Goal: Use online tool/utility: Utilize a website feature to perform a specific function

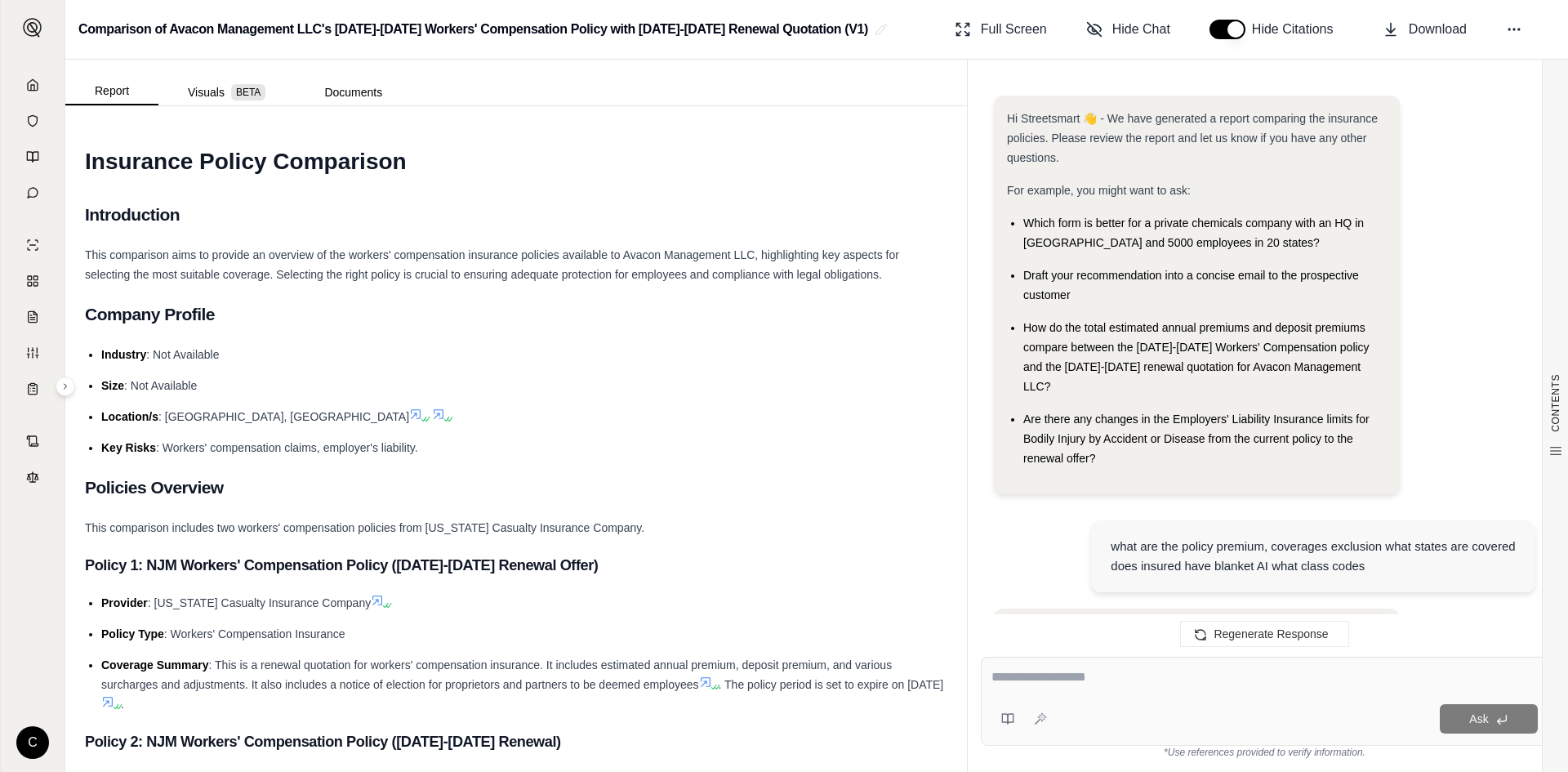
click at [57, 81] on div "C" at bounding box center [33, 414] width 64 height 717
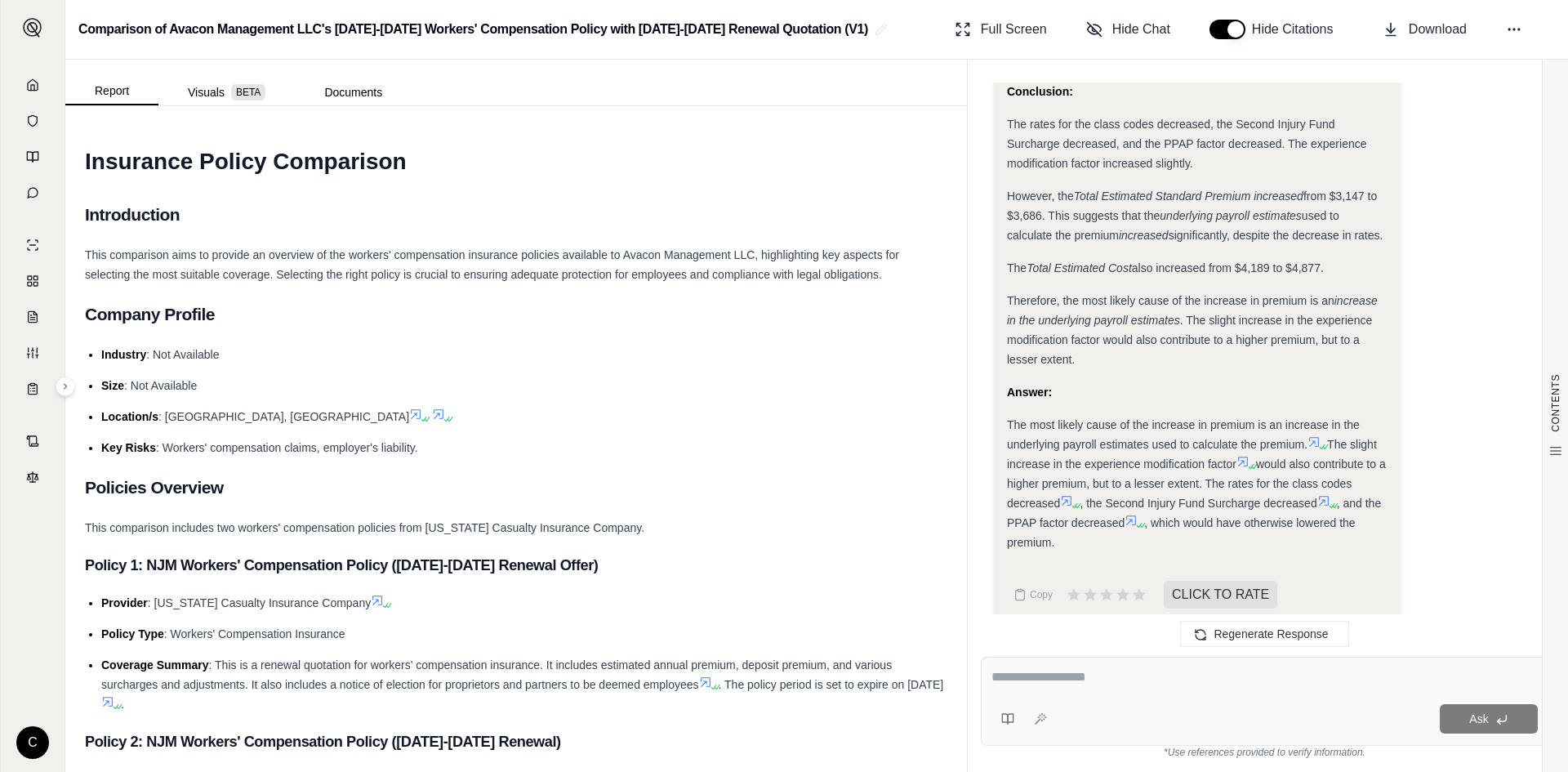
click at [49, 89] on link at bounding box center [32, 85] width 44 height 33
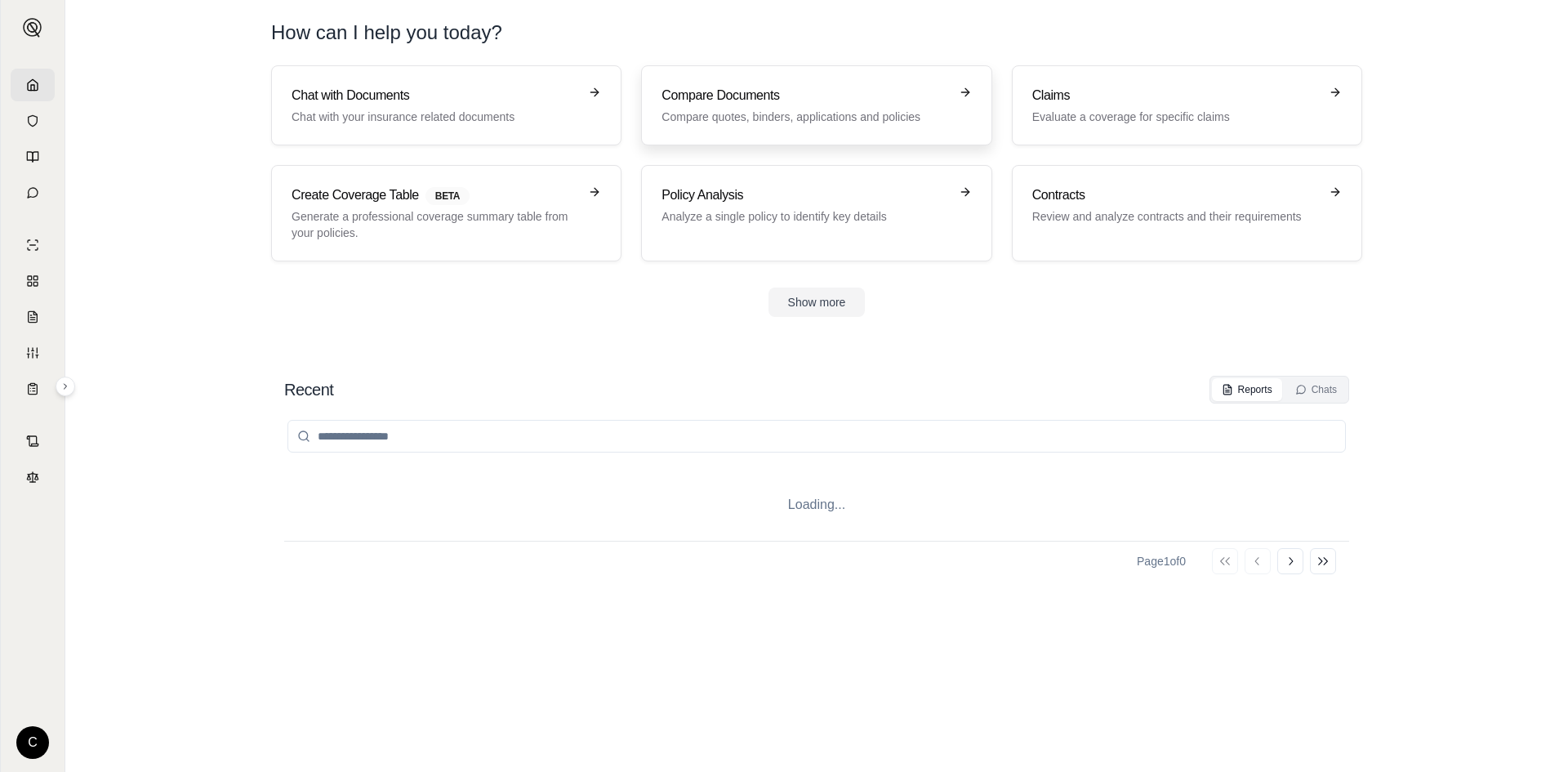
click at [861, 99] on h3 "Compare Documents" at bounding box center [805, 95] width 287 height 20
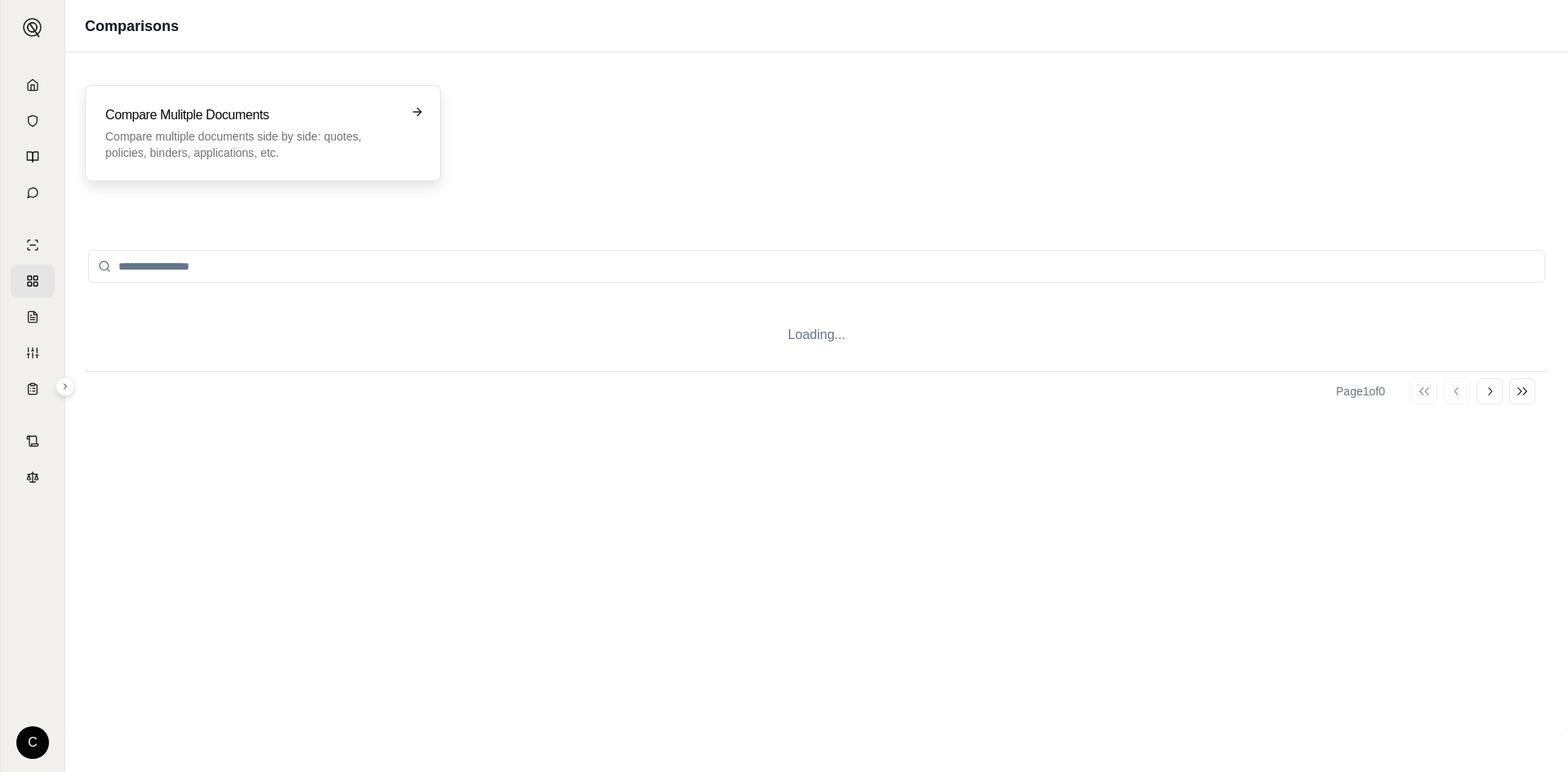
click at [204, 155] on p "Compare multiple documents side by side: quotes, policies, binders, application…" at bounding box center [252, 144] width 292 height 33
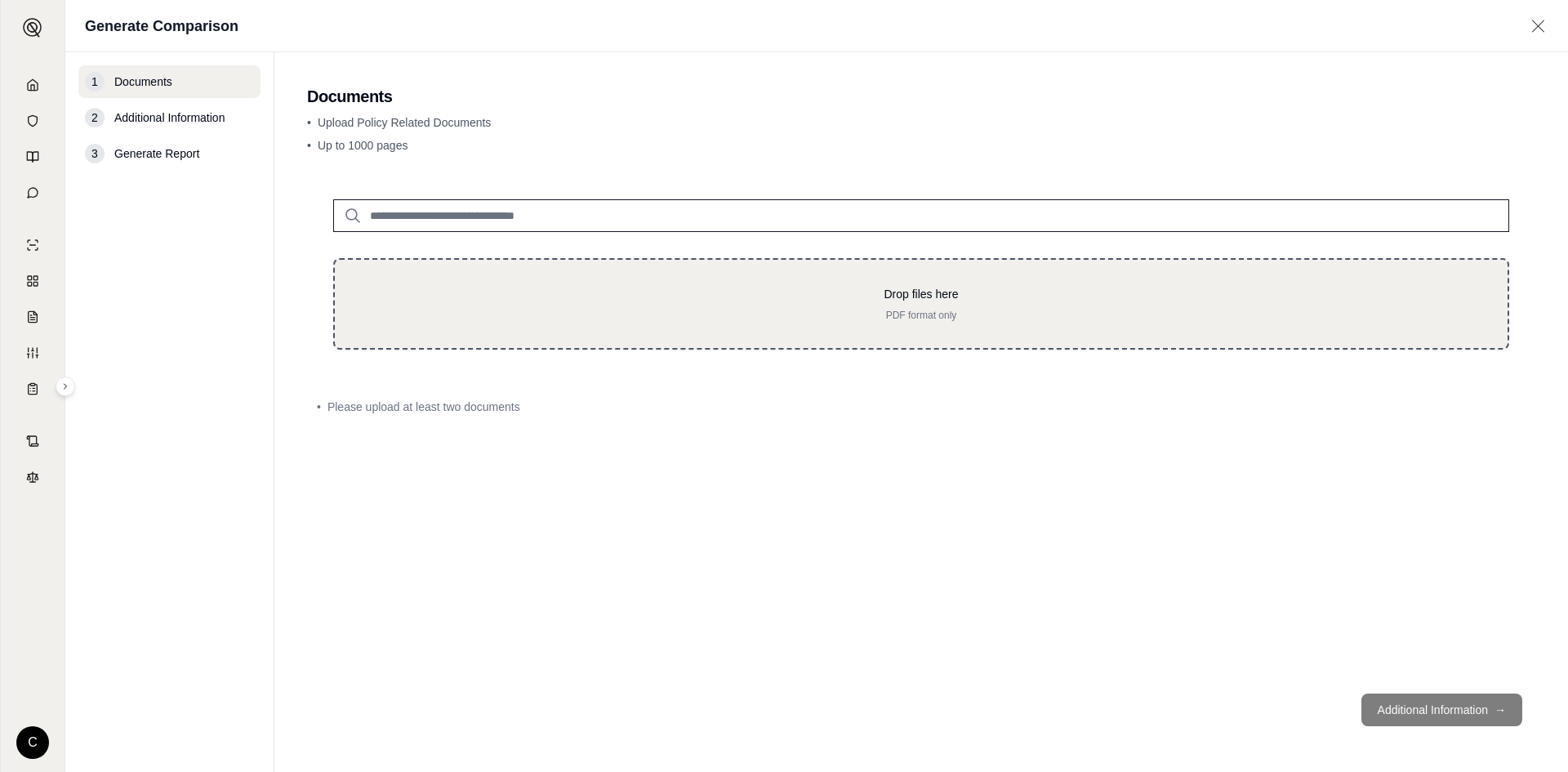
click at [430, 301] on p "Drop files here" at bounding box center [921, 294] width 1120 height 16
type input "**********"
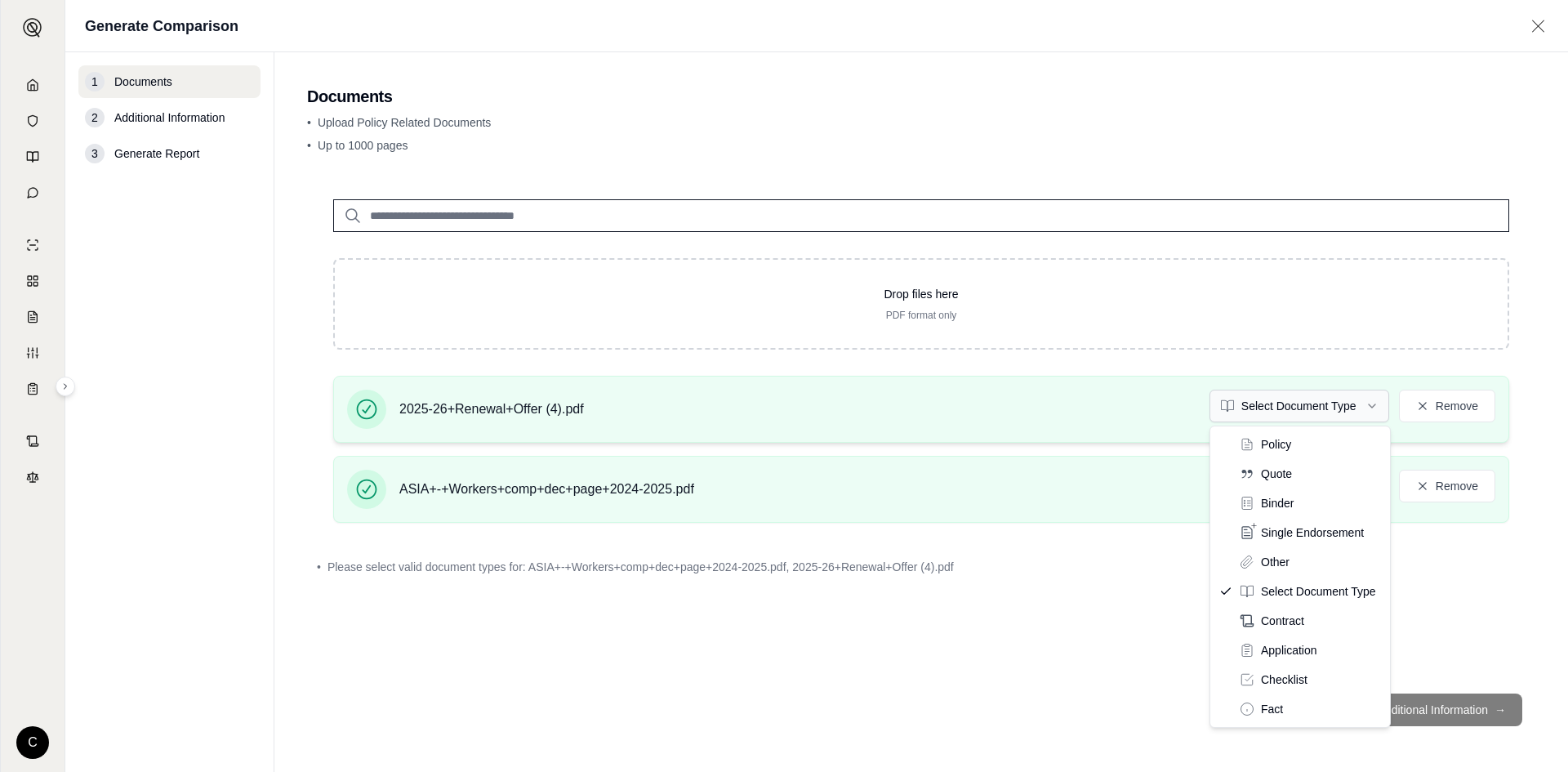
click at [1334, 412] on html "C Generate Comparison 1 Documents 2 Additional Information 3 Generate Report Do…" at bounding box center [784, 386] width 1568 height 772
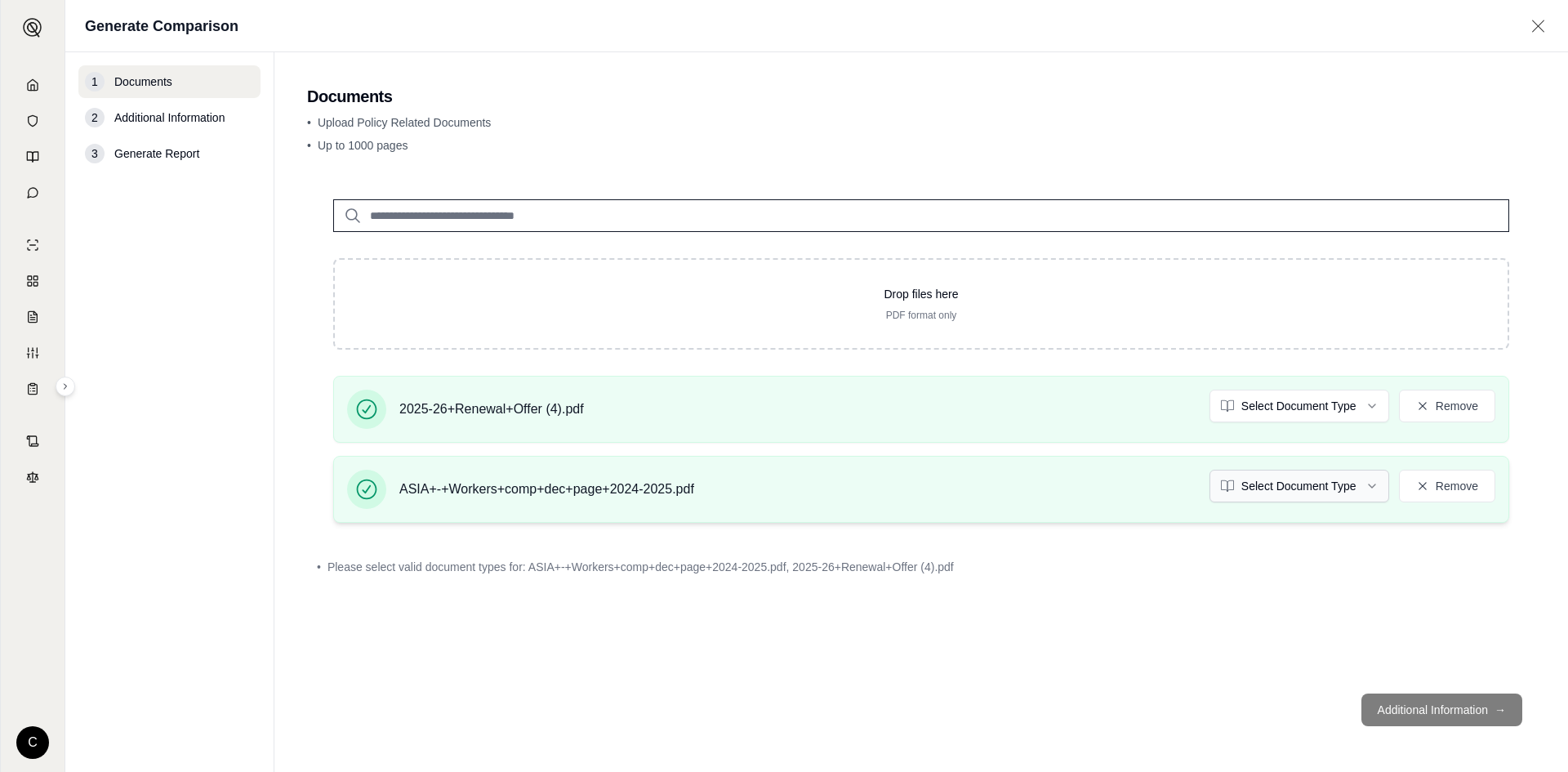
click at [1289, 490] on html "C Generate Comparison 1 Documents 2 Additional Information 3 Generate Report Do…" at bounding box center [784, 386] width 1568 height 772
click at [1220, 619] on div "Drop files here PDF format only 2025-26+Renewal+Offer (4).pdf Policy Remove ASI…" at bounding box center [921, 427] width 1229 height 507
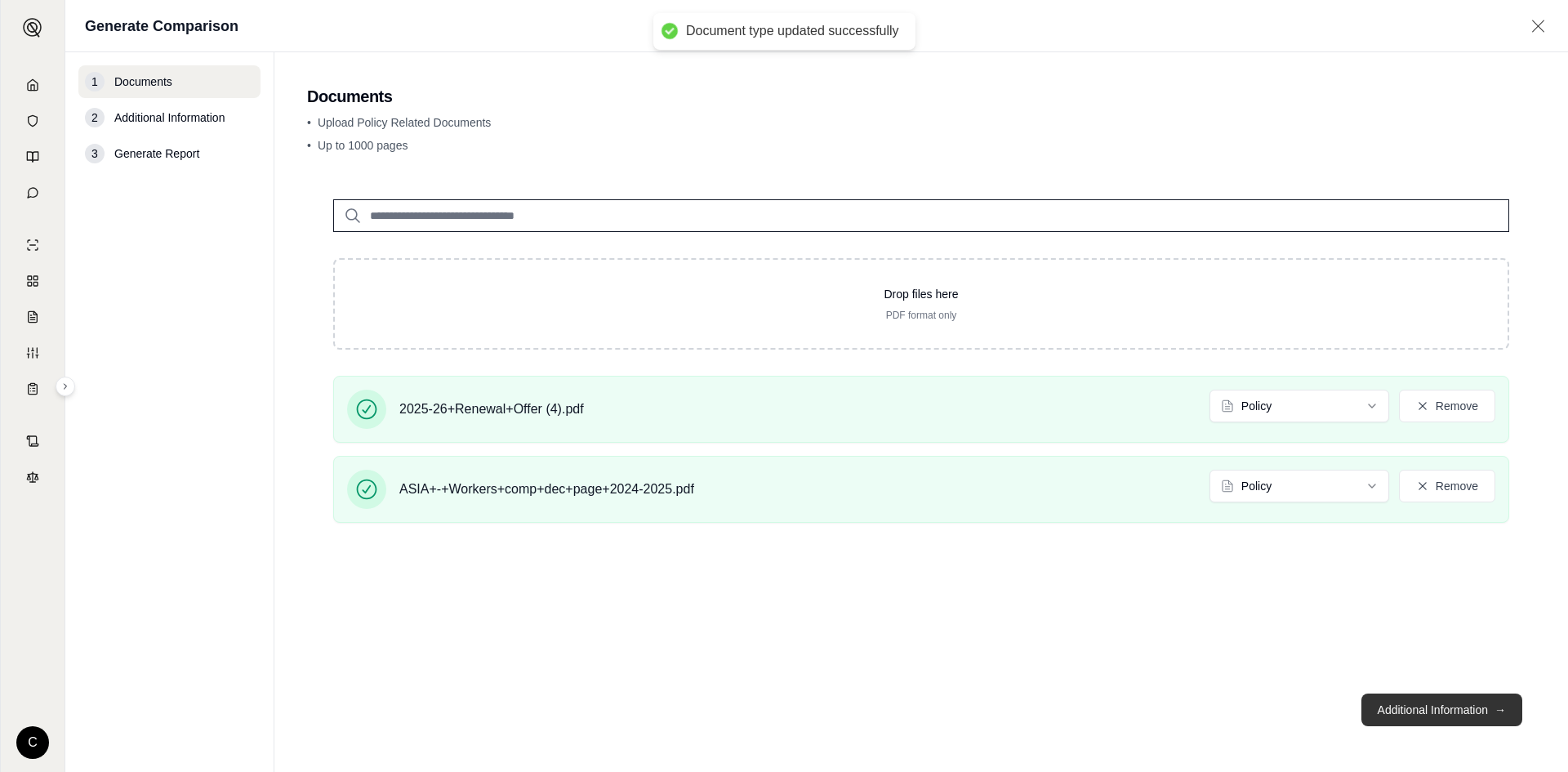
click at [1433, 719] on button "Additional Information →" at bounding box center [1442, 710] width 161 height 33
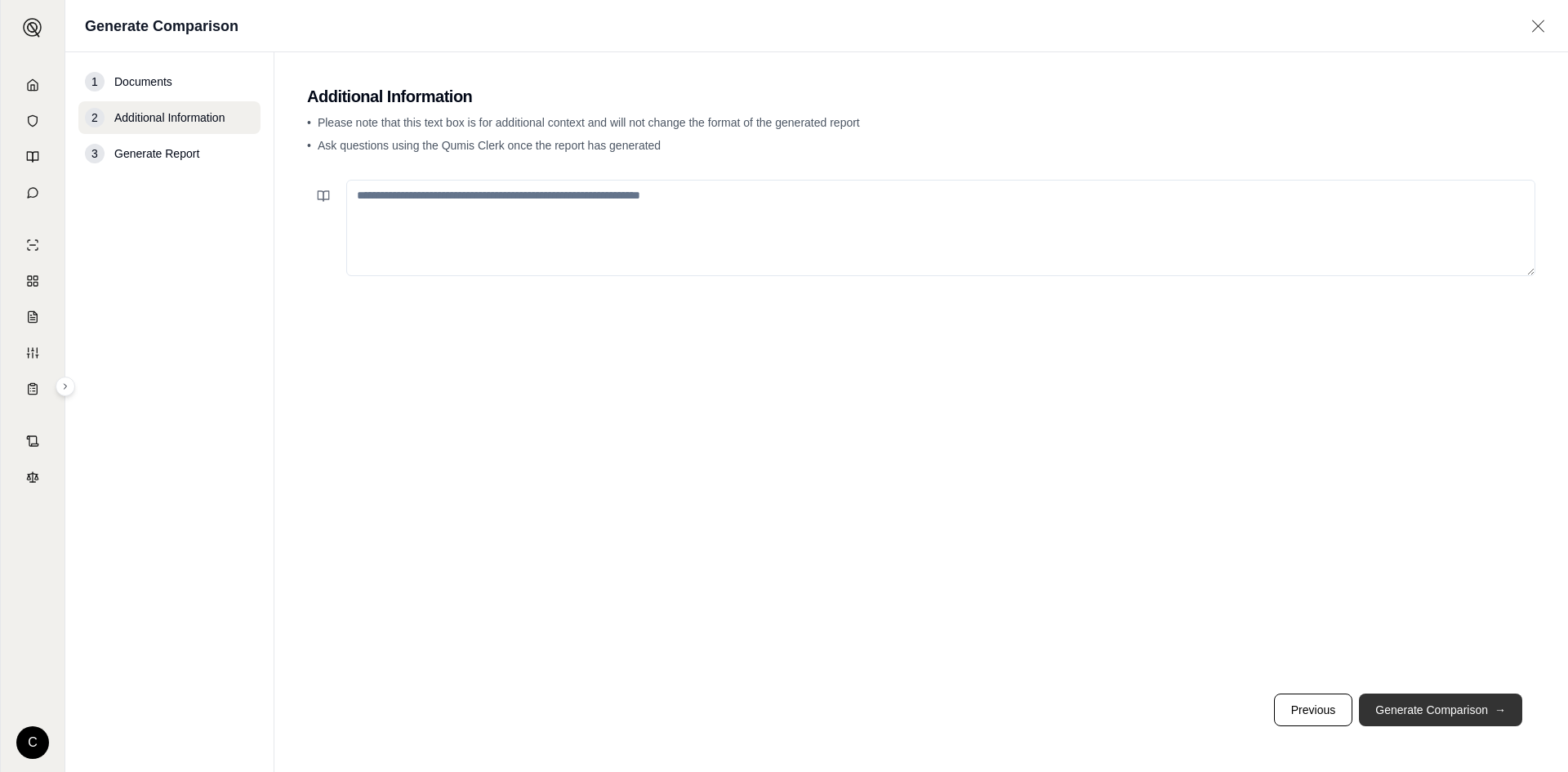
click at [1460, 718] on button "Generate Comparison →" at bounding box center [1441, 710] width 163 height 33
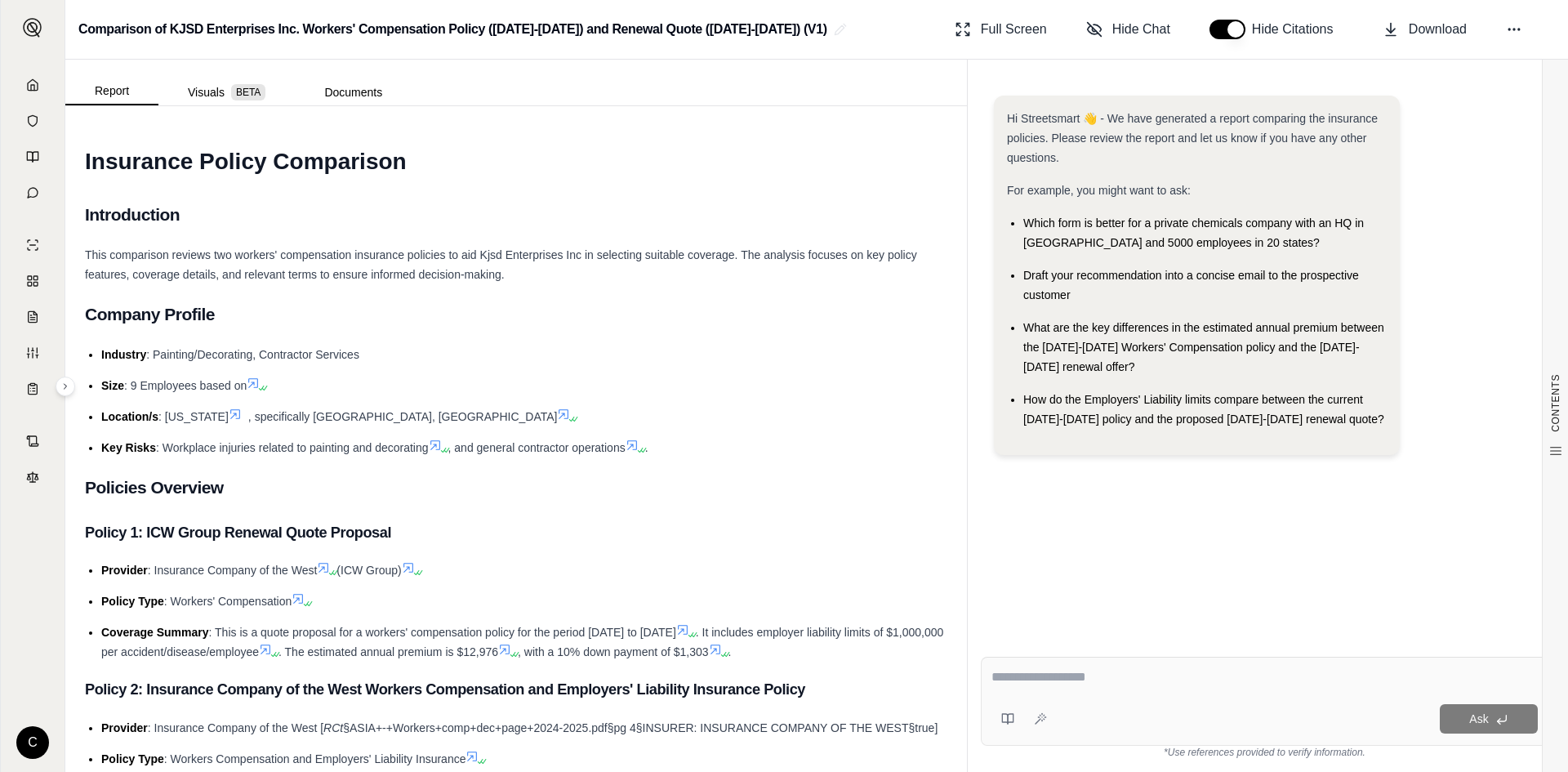
click at [1192, 691] on div at bounding box center [1265, 680] width 546 height 25
click at [1075, 670] on textarea at bounding box center [1265, 677] width 546 height 20
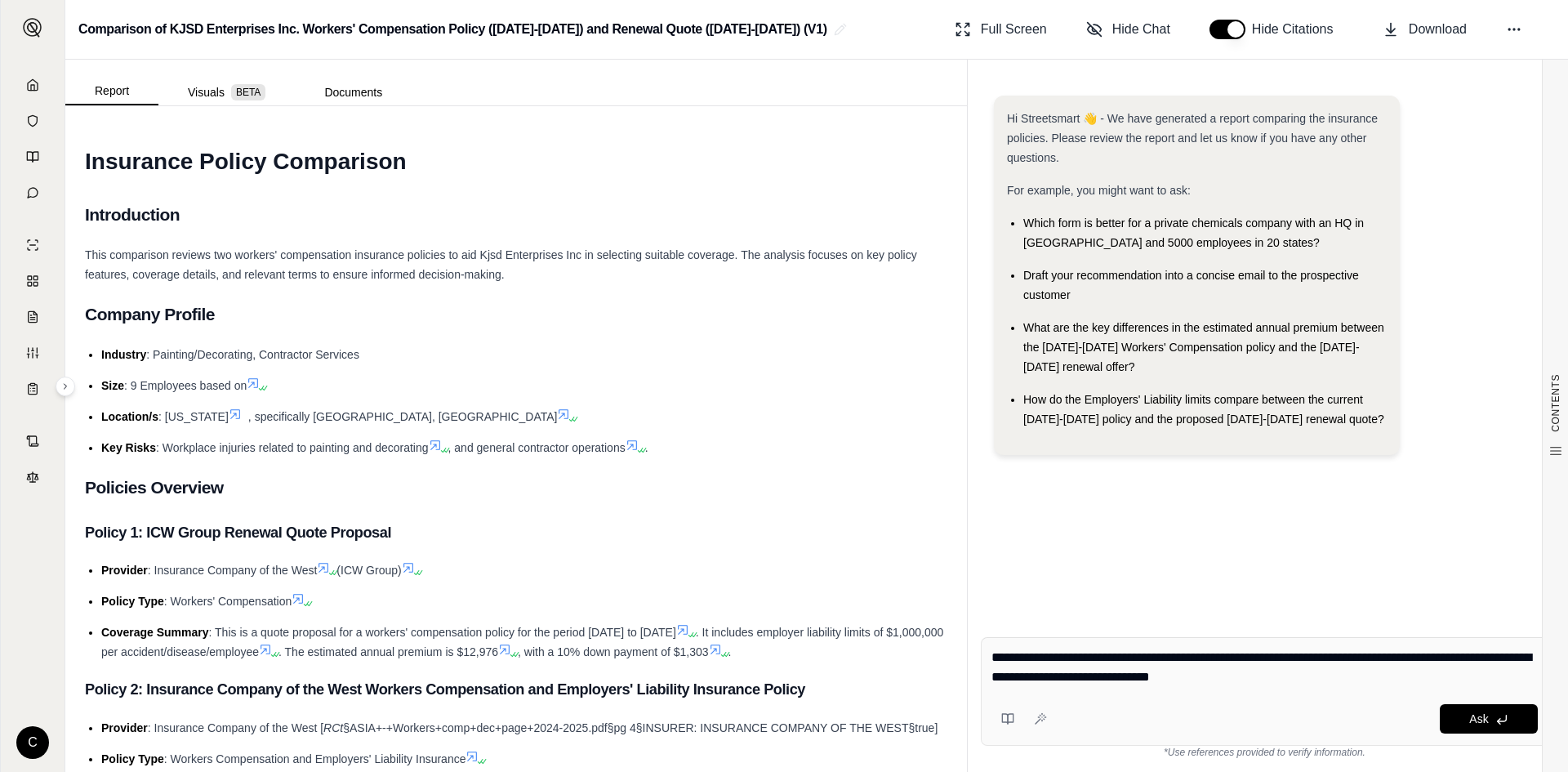
type textarea "**********"
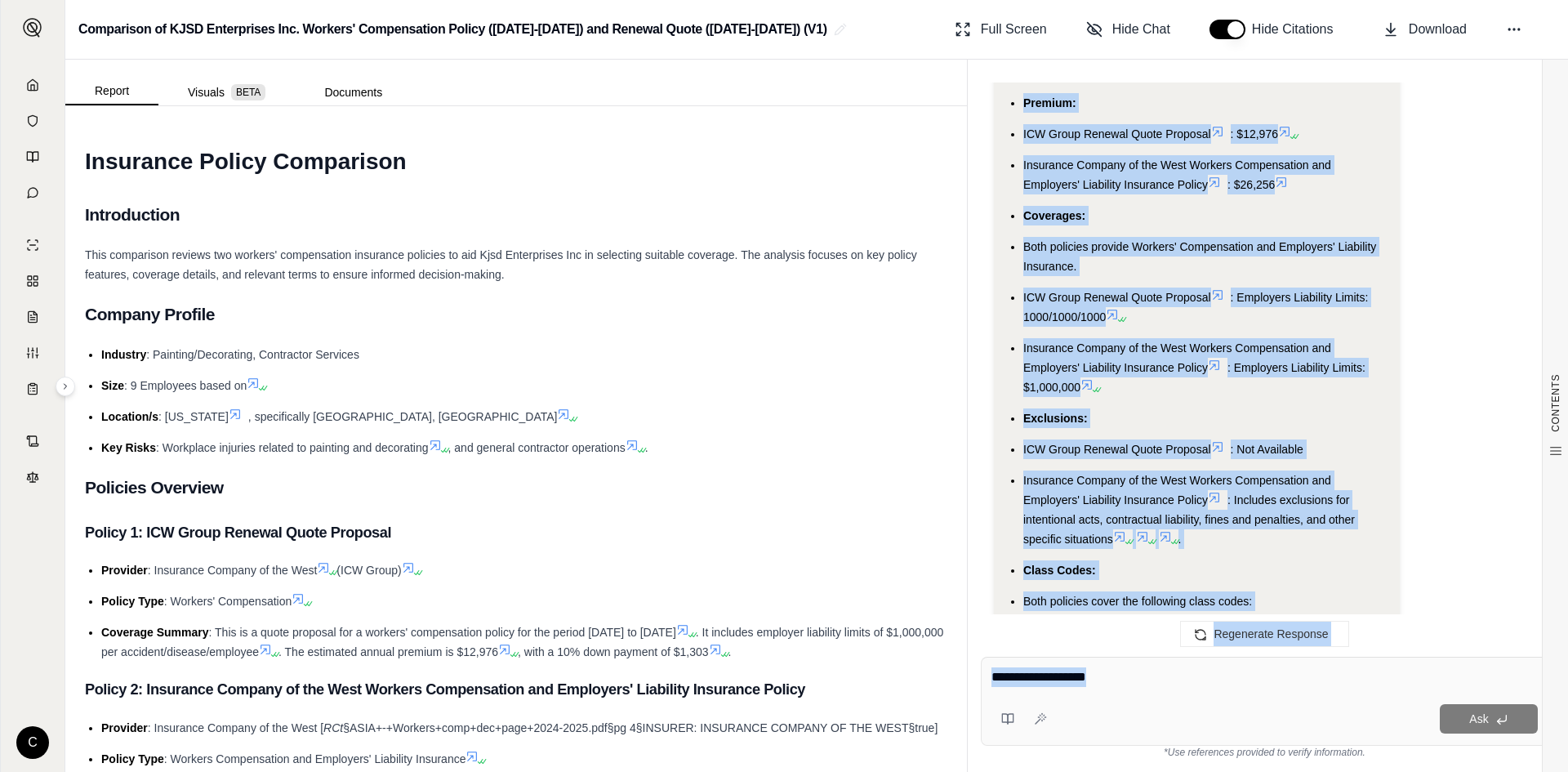
scroll to position [4233, 0]
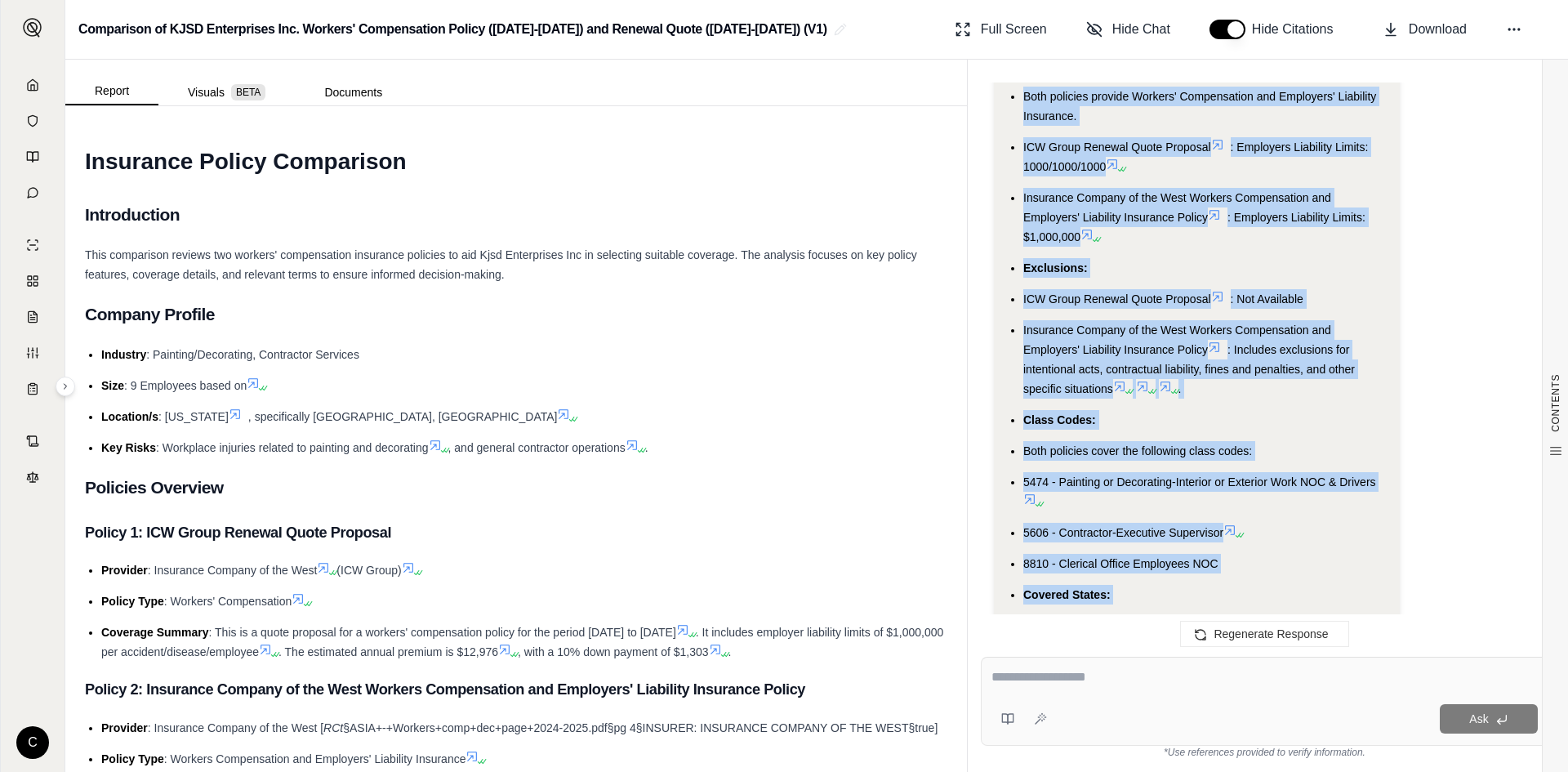
drag, startPoint x: 1020, startPoint y: 420, endPoint x: 1175, endPoint y: 530, distance: 190.1
click at [1175, 530] on ul "Premium: ICW Group Renewal Quote Proposal : $12,976 Insurance Company of the We…" at bounding box center [1197, 580] width 380 height 1277
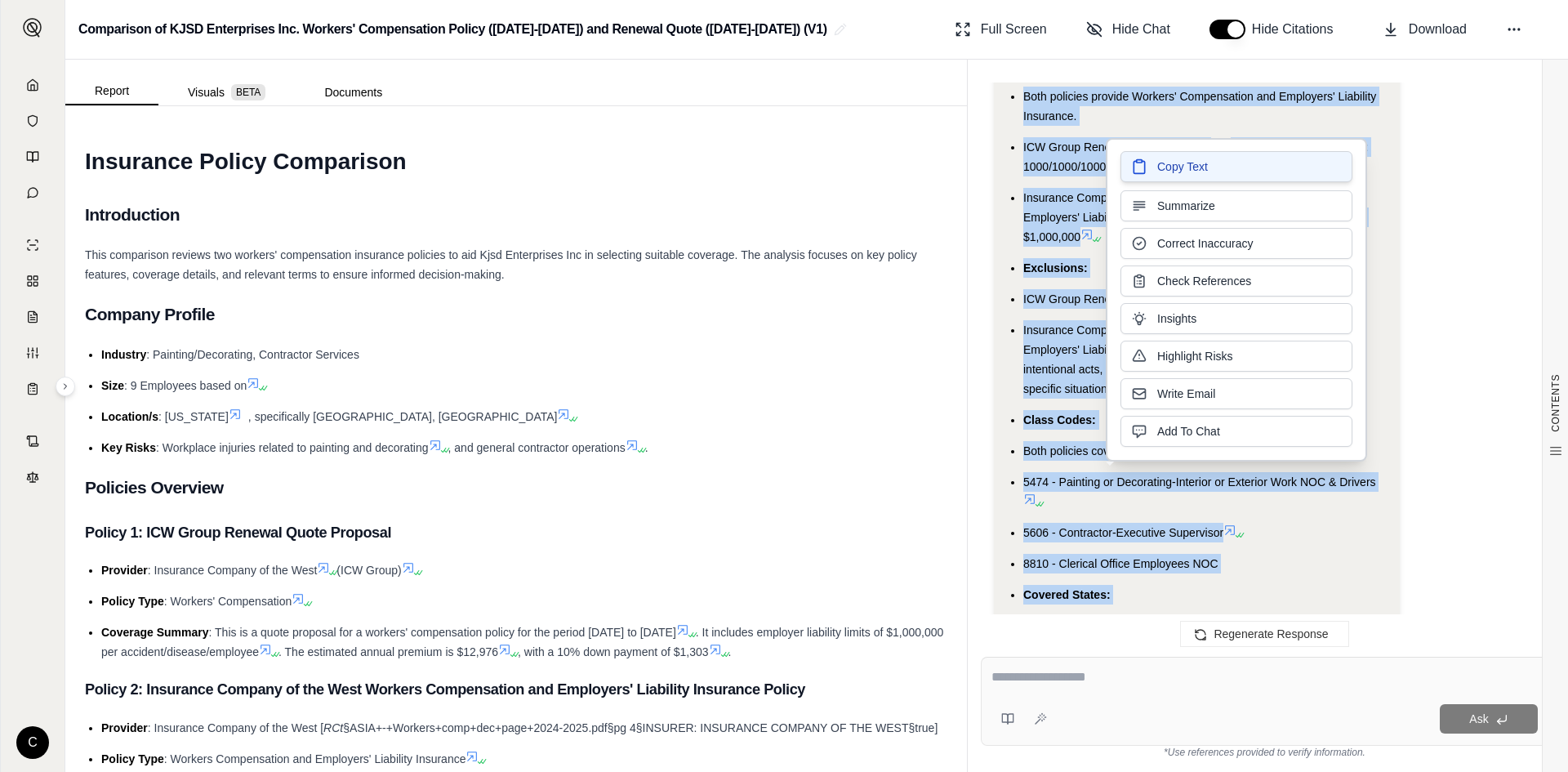
click at [1170, 164] on span "Copy Text" at bounding box center [1182, 166] width 51 height 16
